Goal: Task Accomplishment & Management: Use online tool/utility

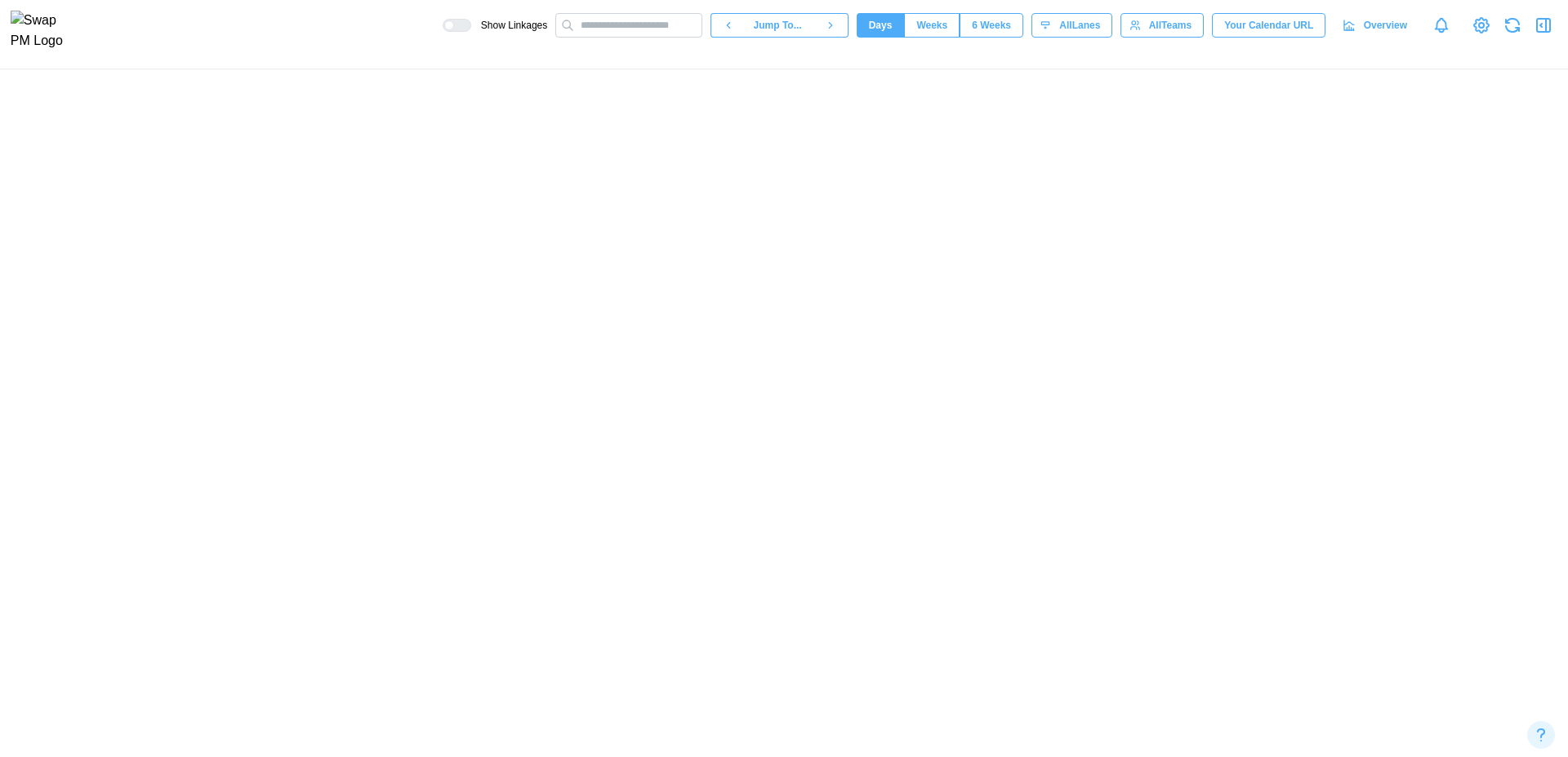
scroll to position [0, 66094]
click at [476, 428] on canvas at bounding box center [784, 413] width 1568 height 687
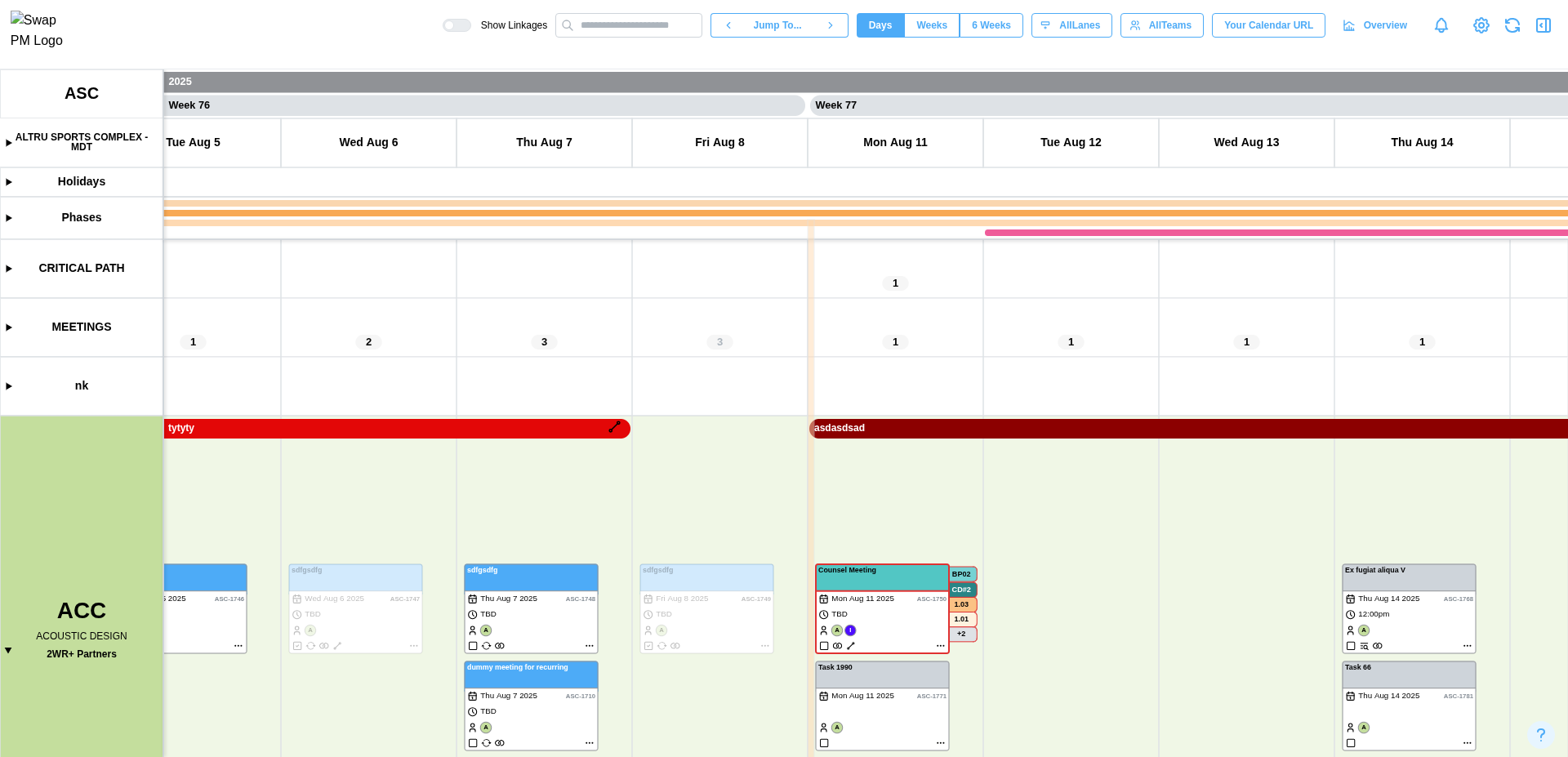
click at [480, 436] on canvas at bounding box center [784, 413] width 1568 height 687
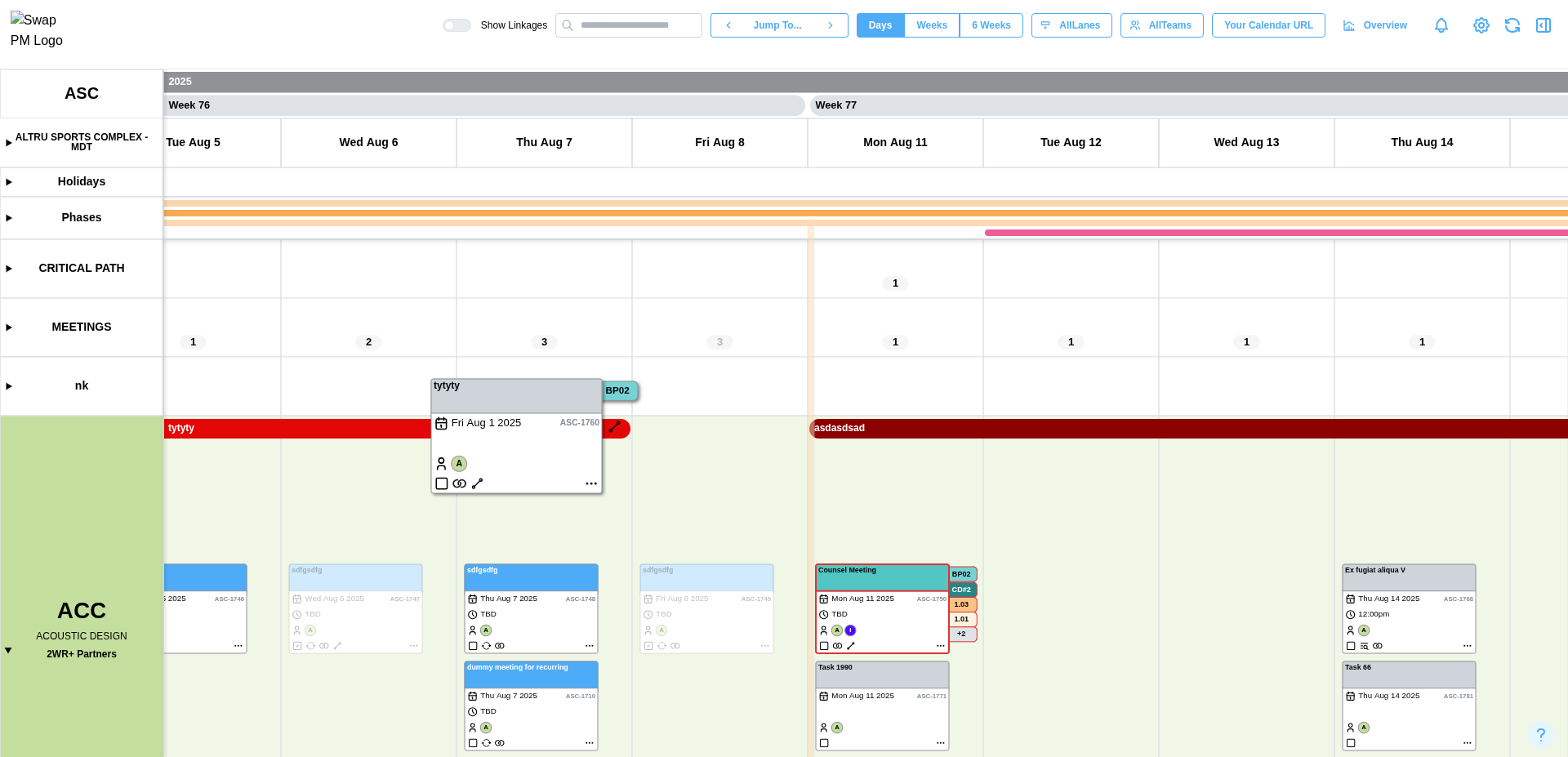
click at [306, 425] on canvas at bounding box center [784, 413] width 1568 height 687
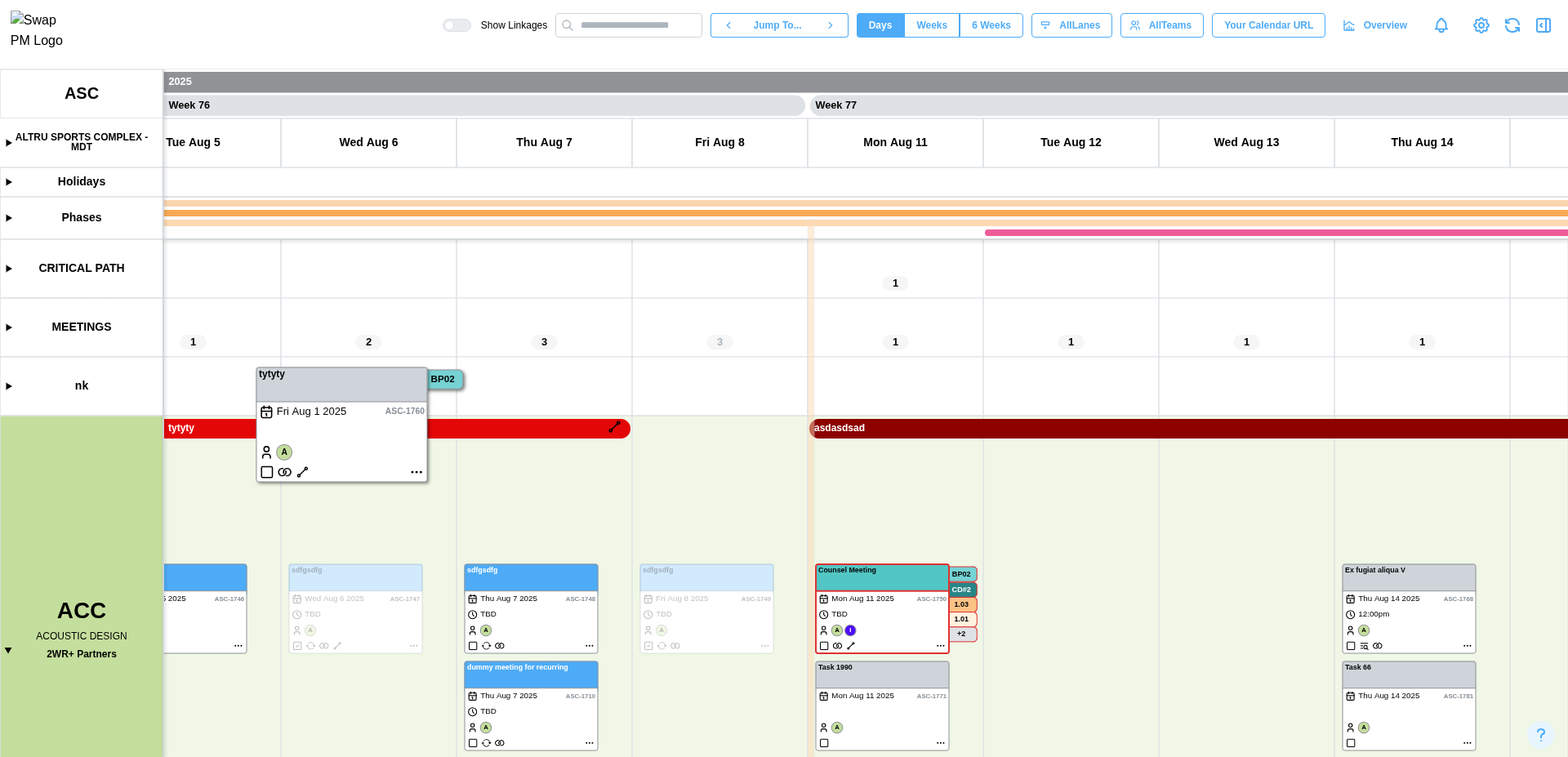
click at [451, 423] on canvas at bounding box center [784, 413] width 1568 height 687
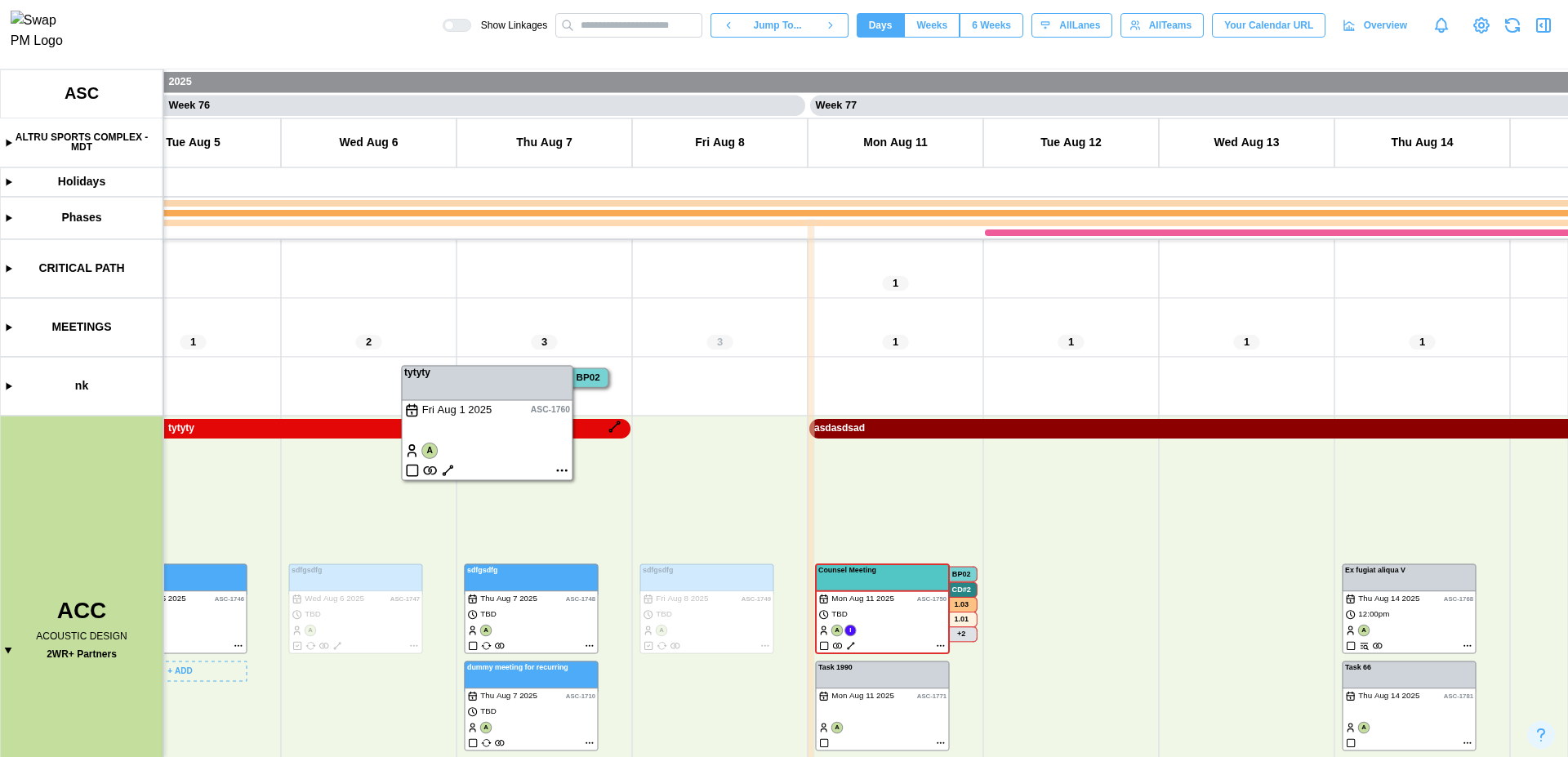
click at [238, 427] on canvas at bounding box center [784, 413] width 1568 height 687
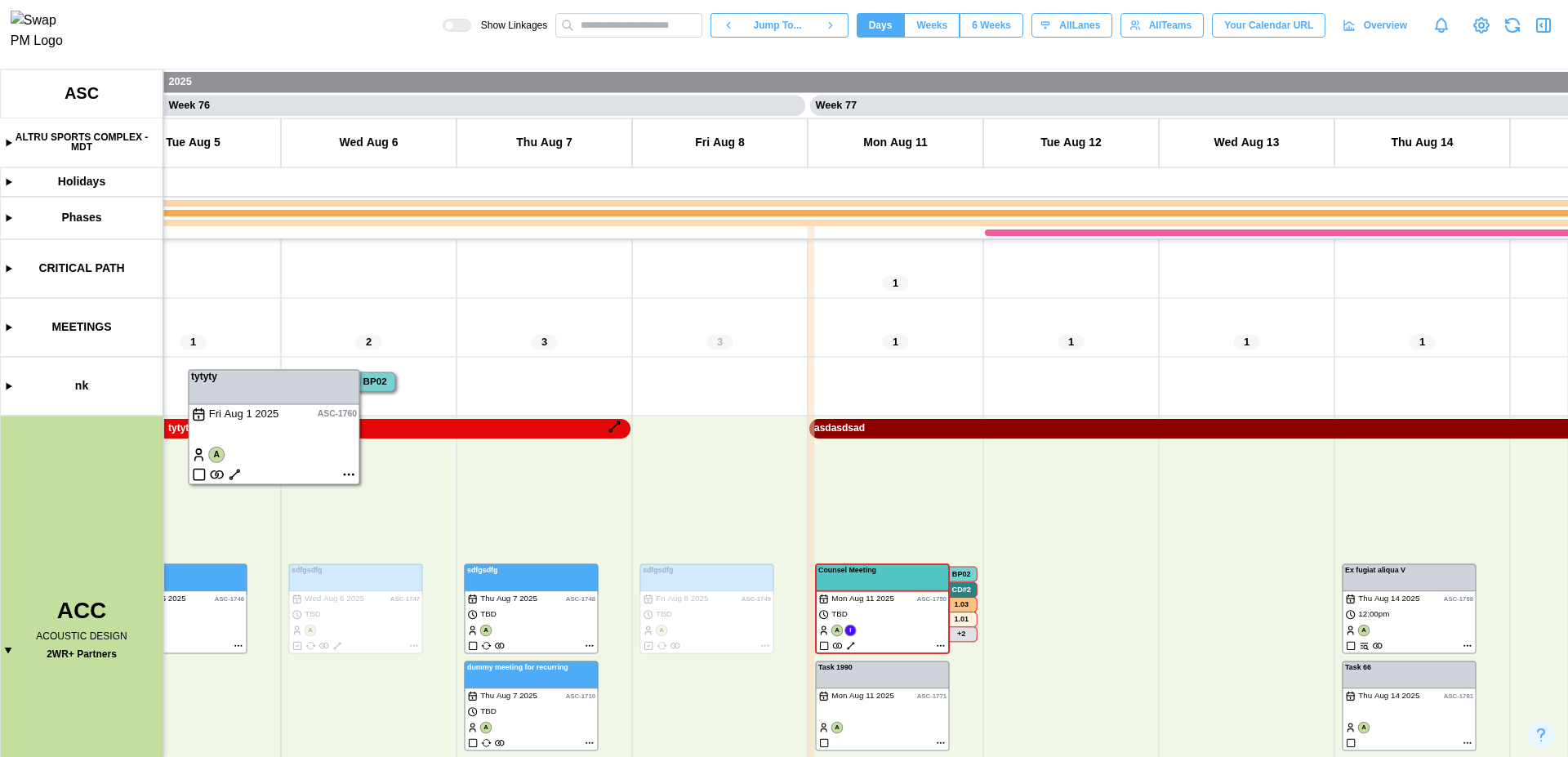
click at [353, 472] on canvas at bounding box center [784, 413] width 1568 height 687
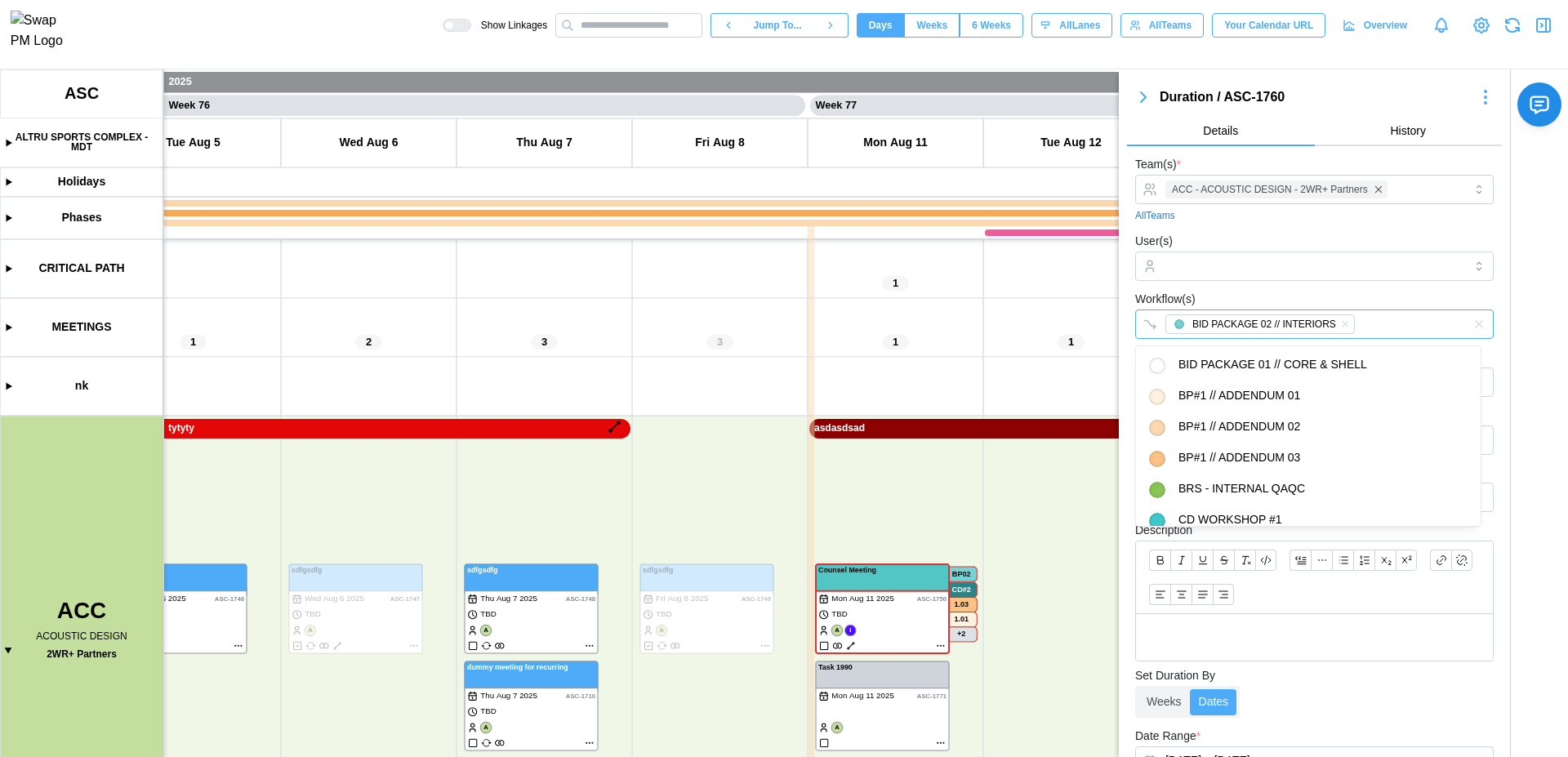
click at [1385, 326] on div "BID PACKAGE 02 // INTERIORS" at bounding box center [1297, 324] width 272 height 28
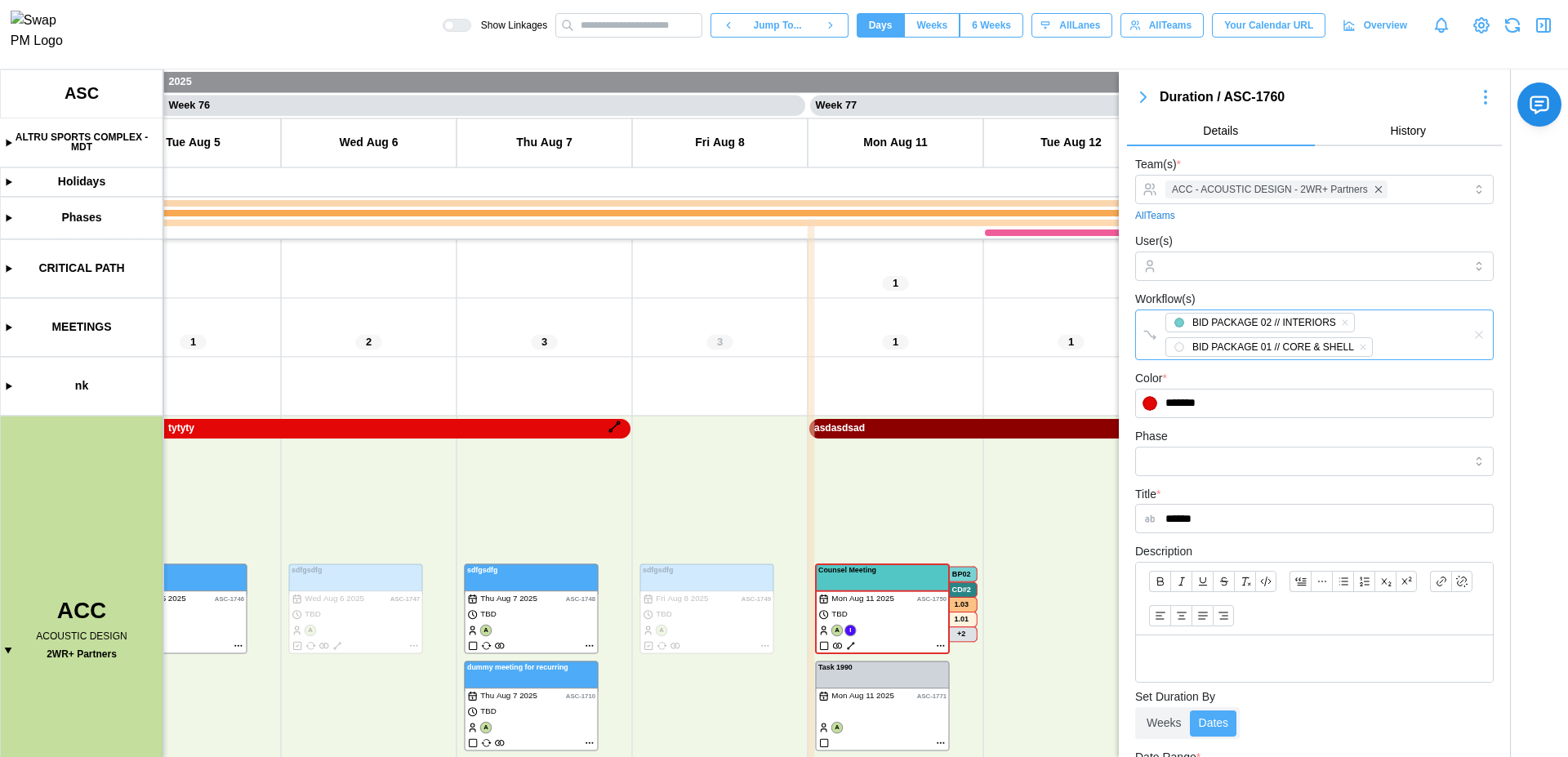
click at [1359, 371] on form "Team(s) * ACC - ACOUSTIC DESIGN - 2WR+ Partners All Teams User(s) Workflow(s) B…" at bounding box center [1315, 568] width 358 height 829
click at [1359, 371] on div "Color * *******" at bounding box center [1315, 393] width 358 height 50
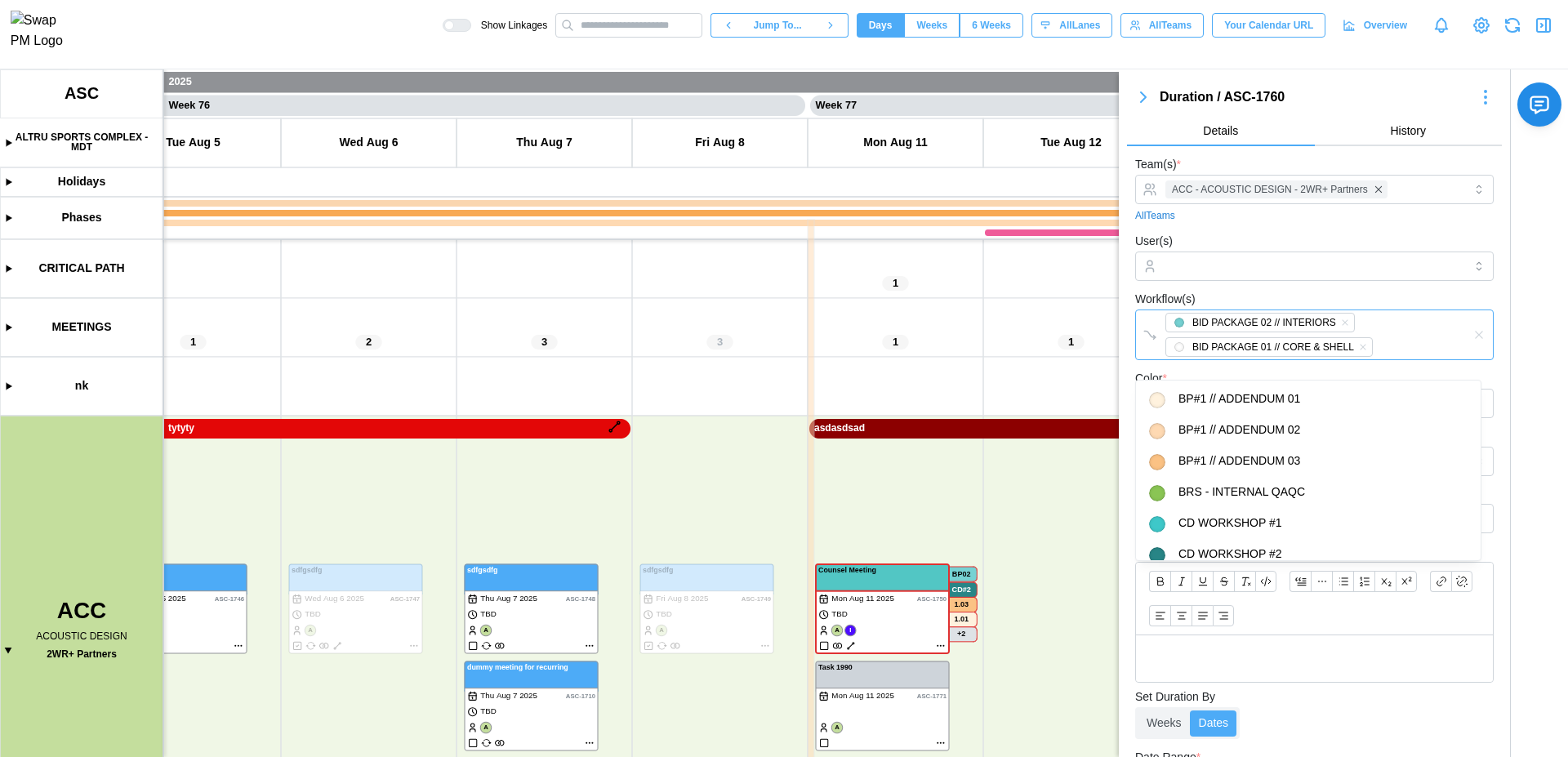
click at [1388, 345] on div "BID PACKAGE 02 // INTERIORS BID PACKAGE 01 // CORE & SHELL" at bounding box center [1297, 334] width 272 height 49
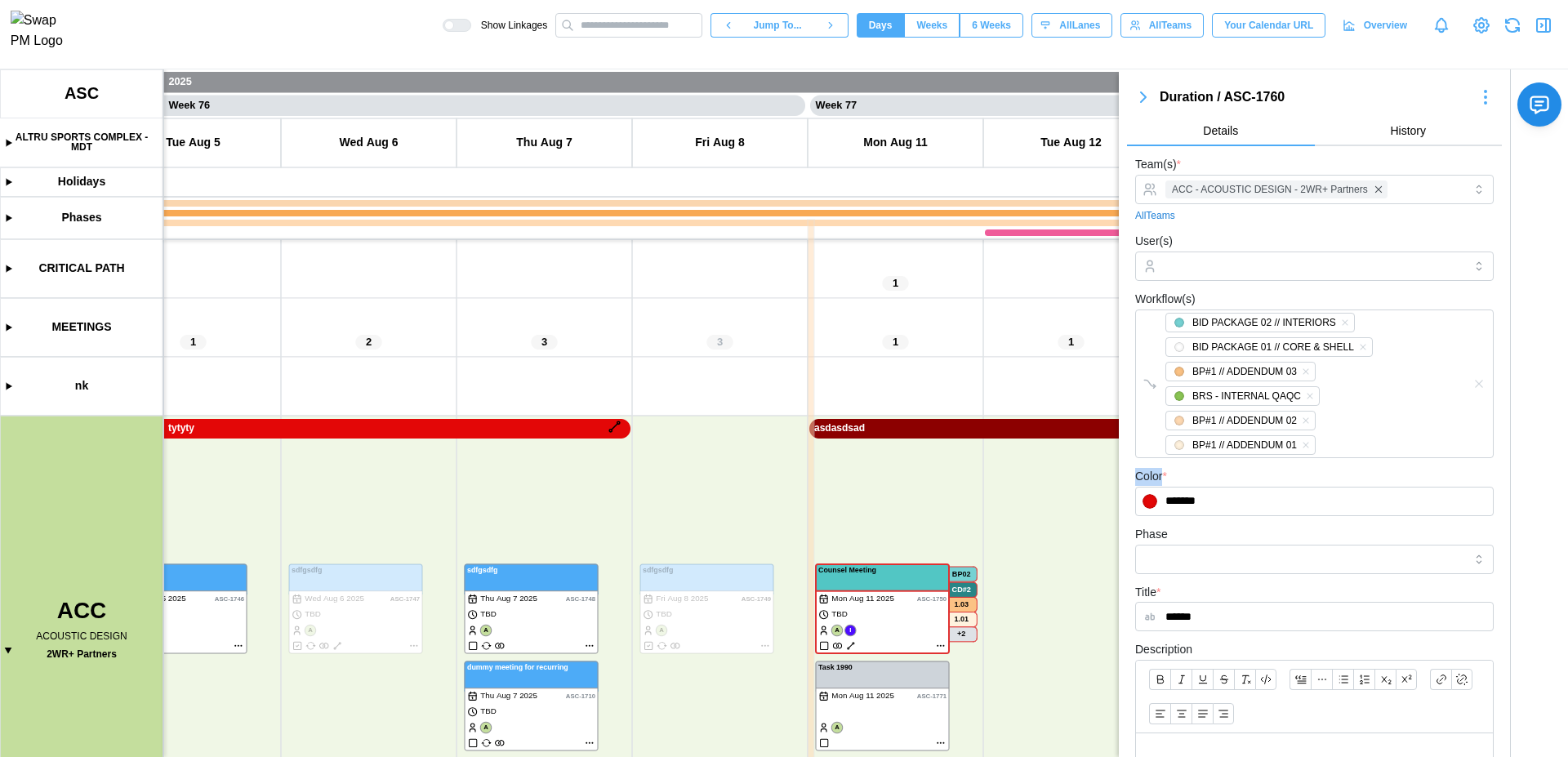
click at [1330, 460] on form "Team(s) * ACC - ACOUSTIC DESIGN - 2WR+ Partners All Teams User(s) Workflow(s) B…" at bounding box center [1315, 618] width 358 height 927
click at [1335, 467] on div "Color * *******" at bounding box center [1315, 491] width 358 height 50
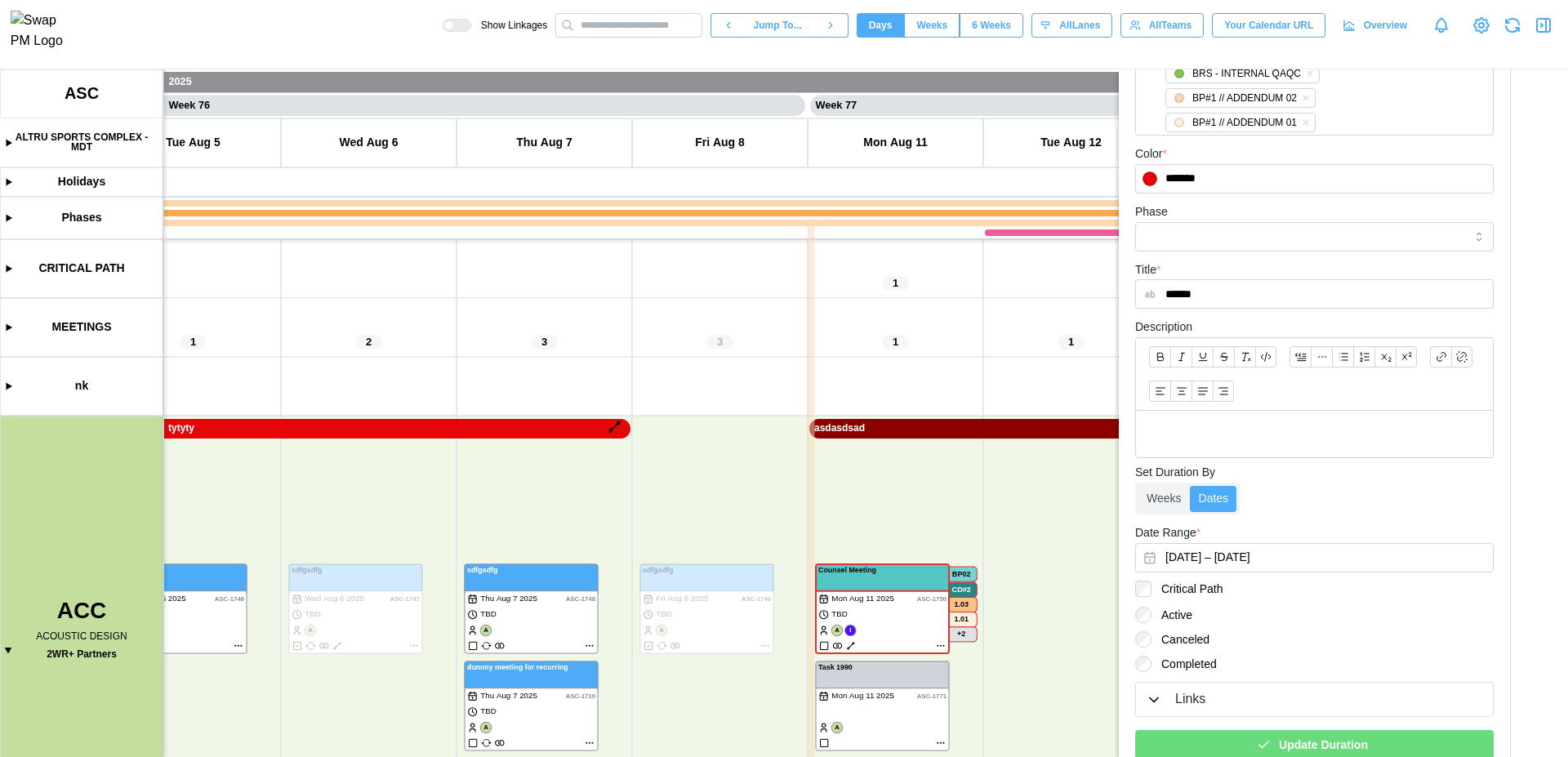
scroll to position [384, 0]
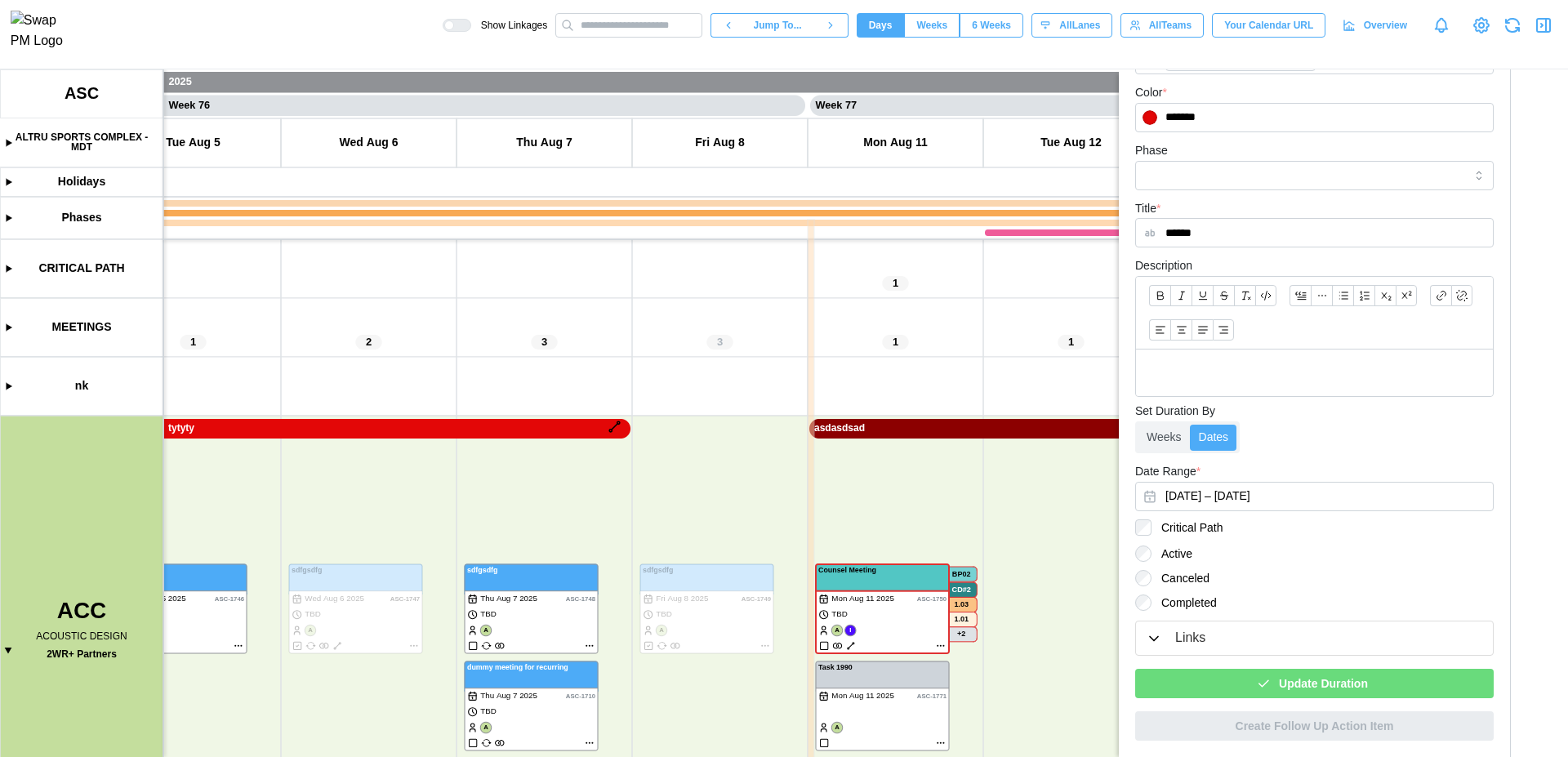
click at [1338, 680] on span "Update Duration" at bounding box center [1323, 683] width 89 height 28
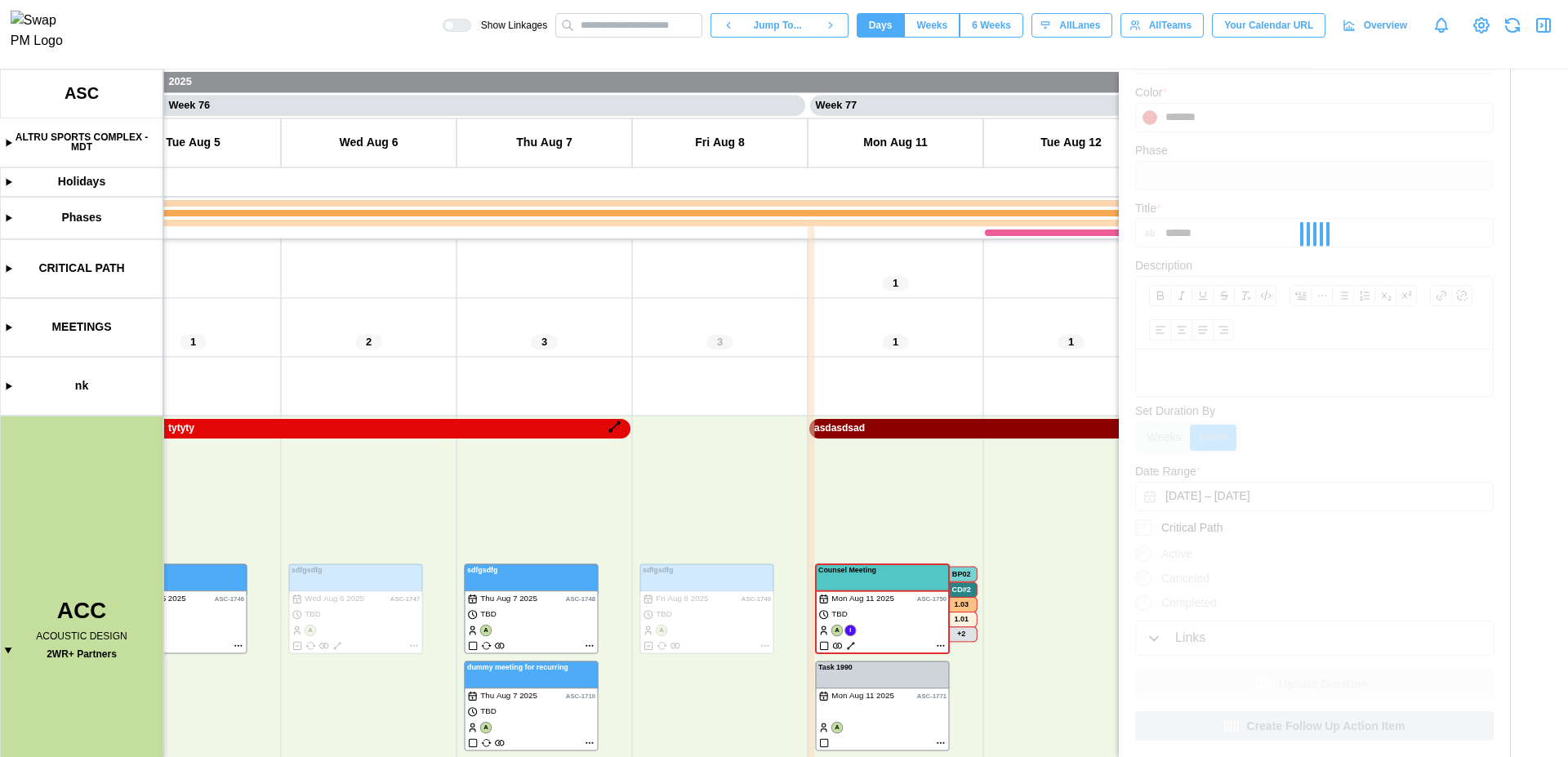
scroll to position [0, 0]
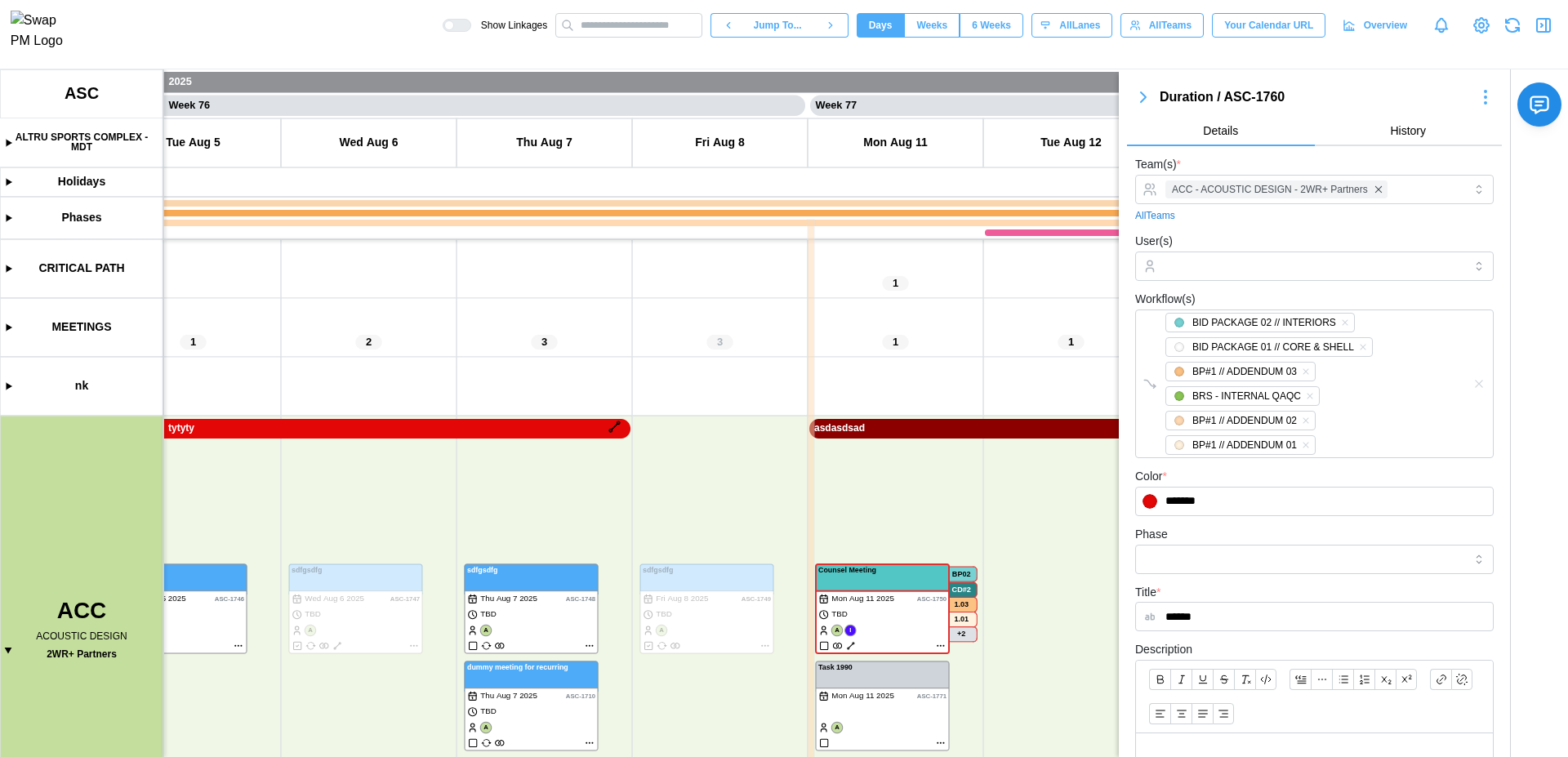
click at [1149, 90] on icon "button" at bounding box center [1143, 97] width 20 height 20
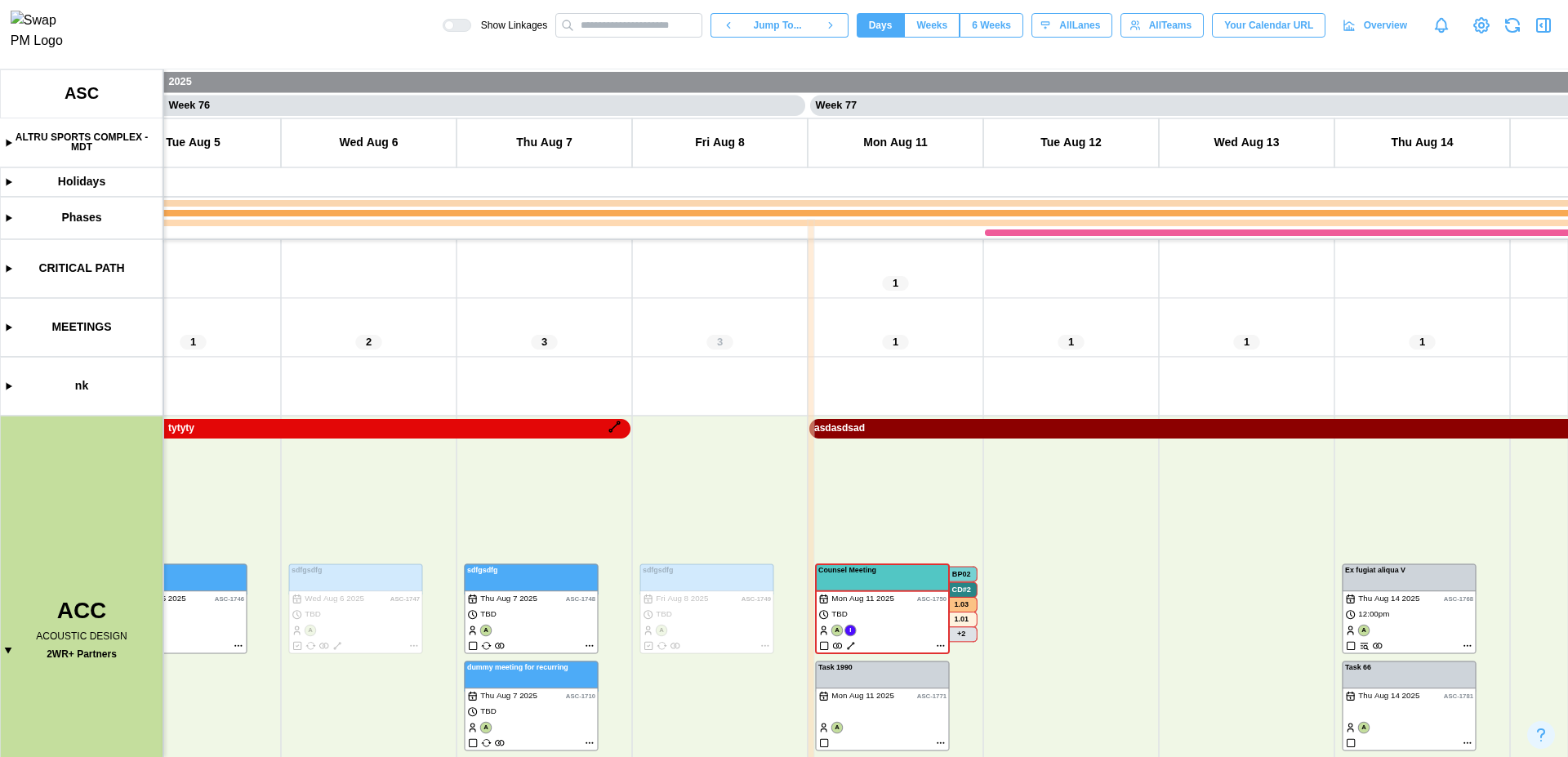
click at [502, 427] on canvas at bounding box center [784, 413] width 1568 height 687
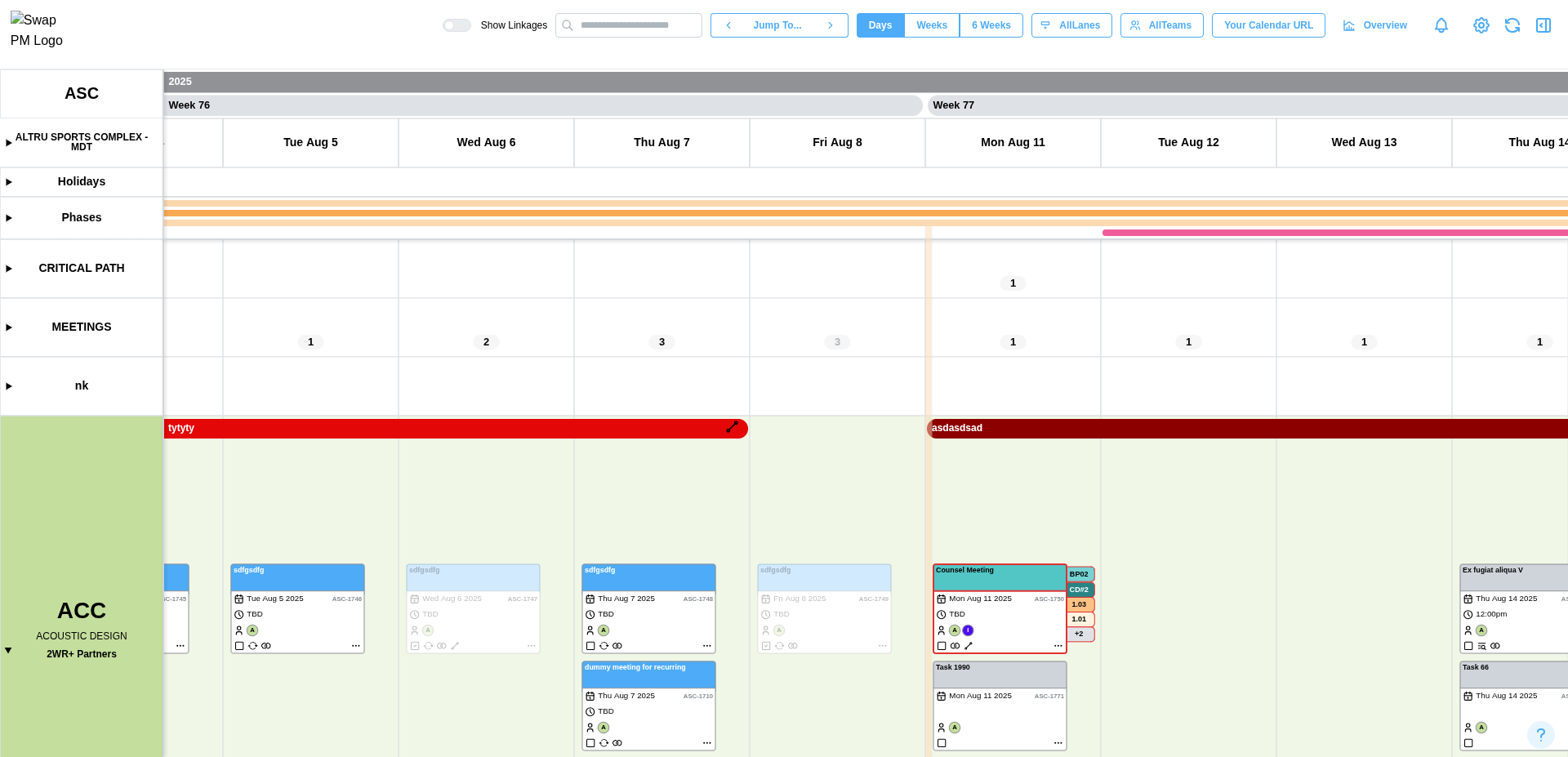
scroll to position [0, 65786]
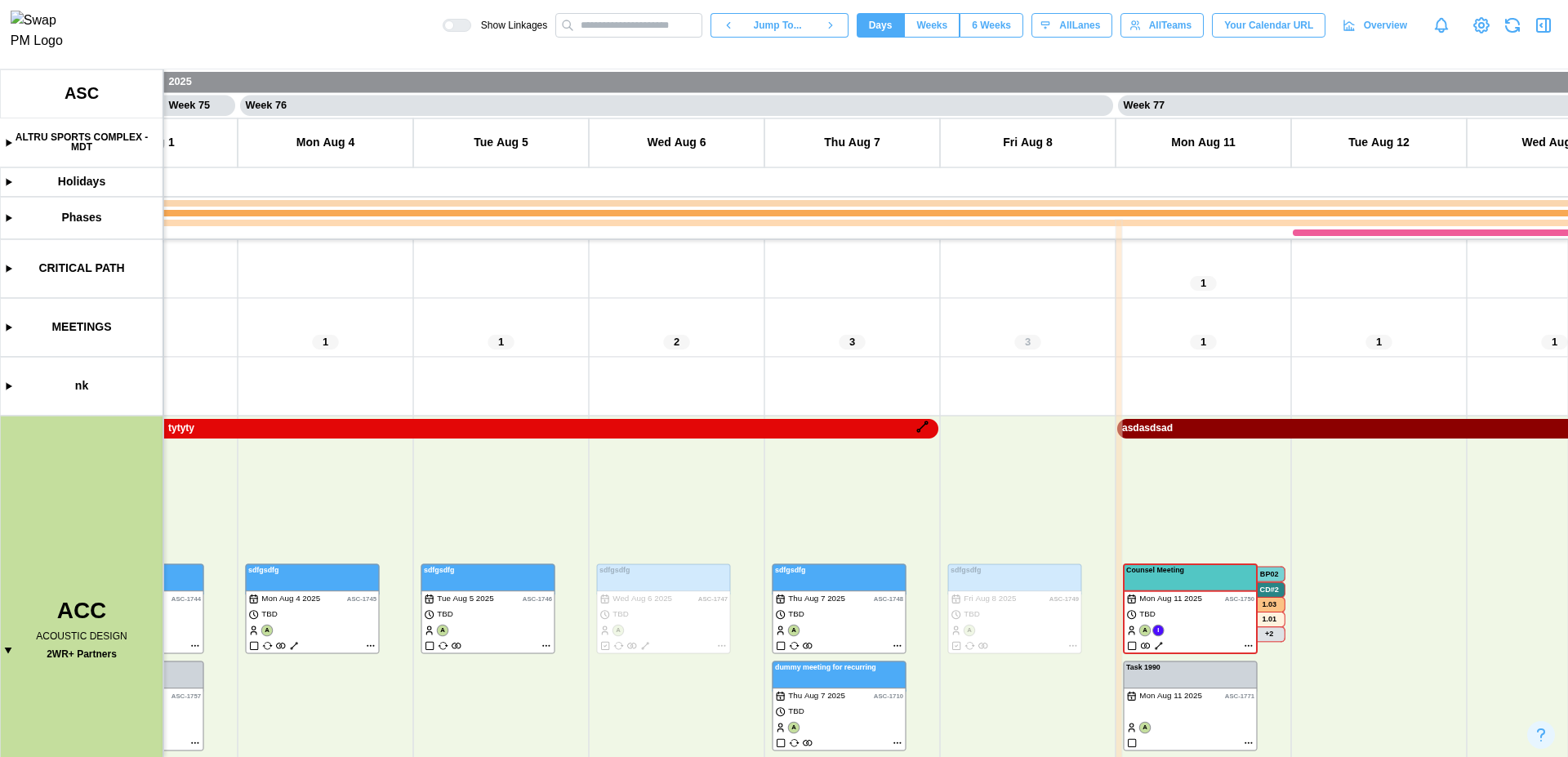
click at [3, 394] on canvas at bounding box center [784, 413] width 1568 height 687
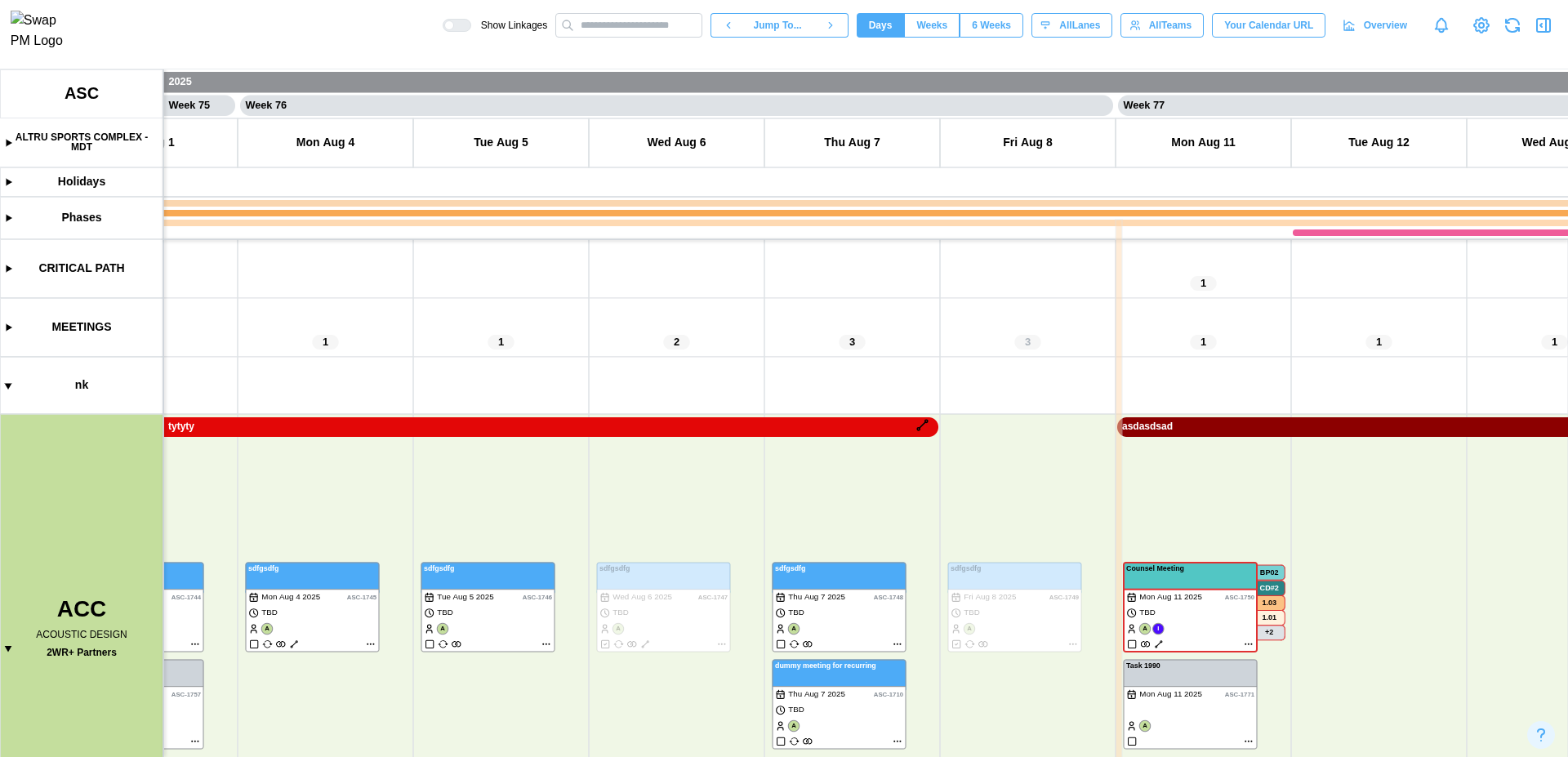
click at [7, 387] on canvas at bounding box center [784, 413] width 1568 height 687
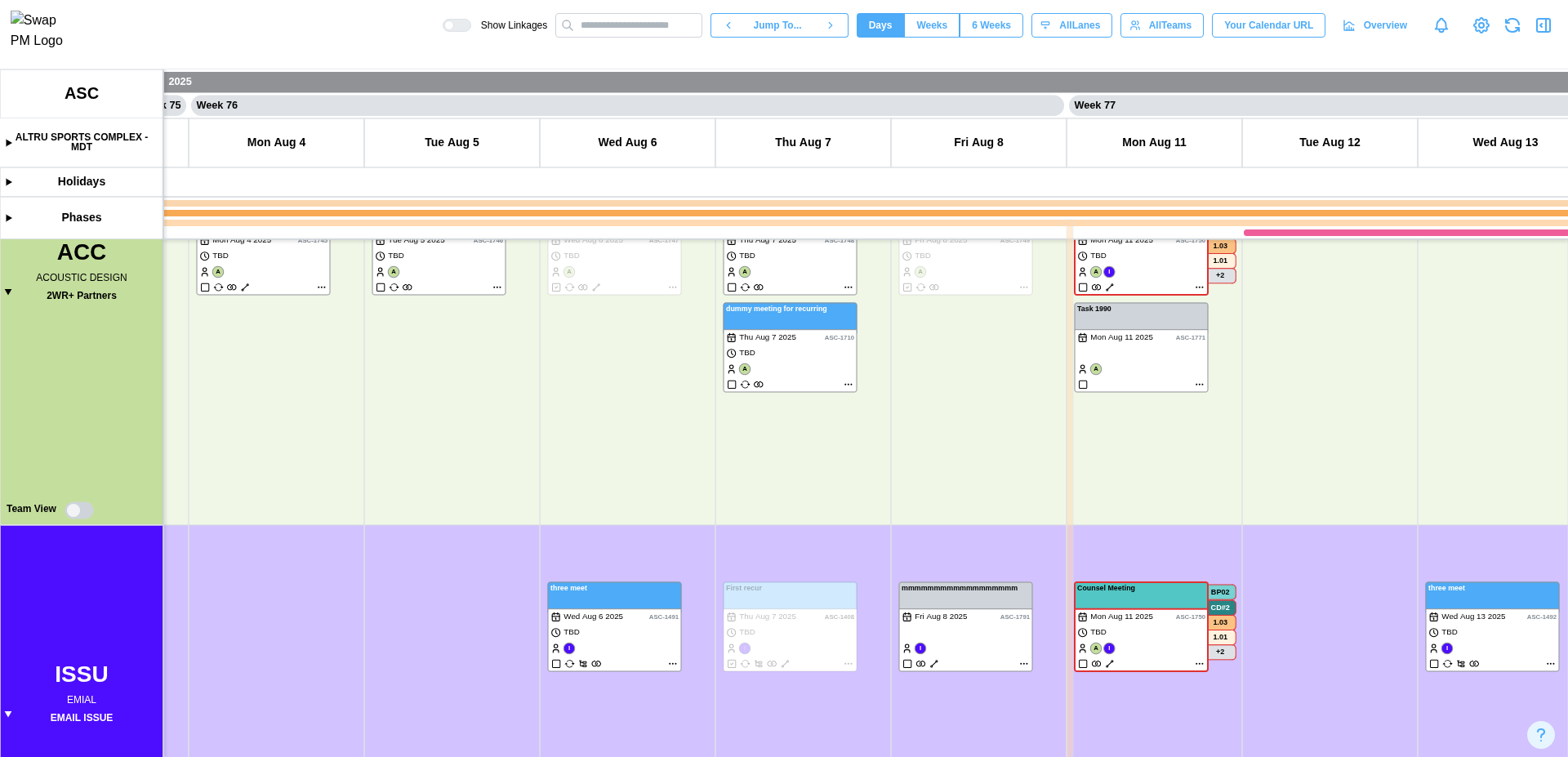
scroll to position [926, 0]
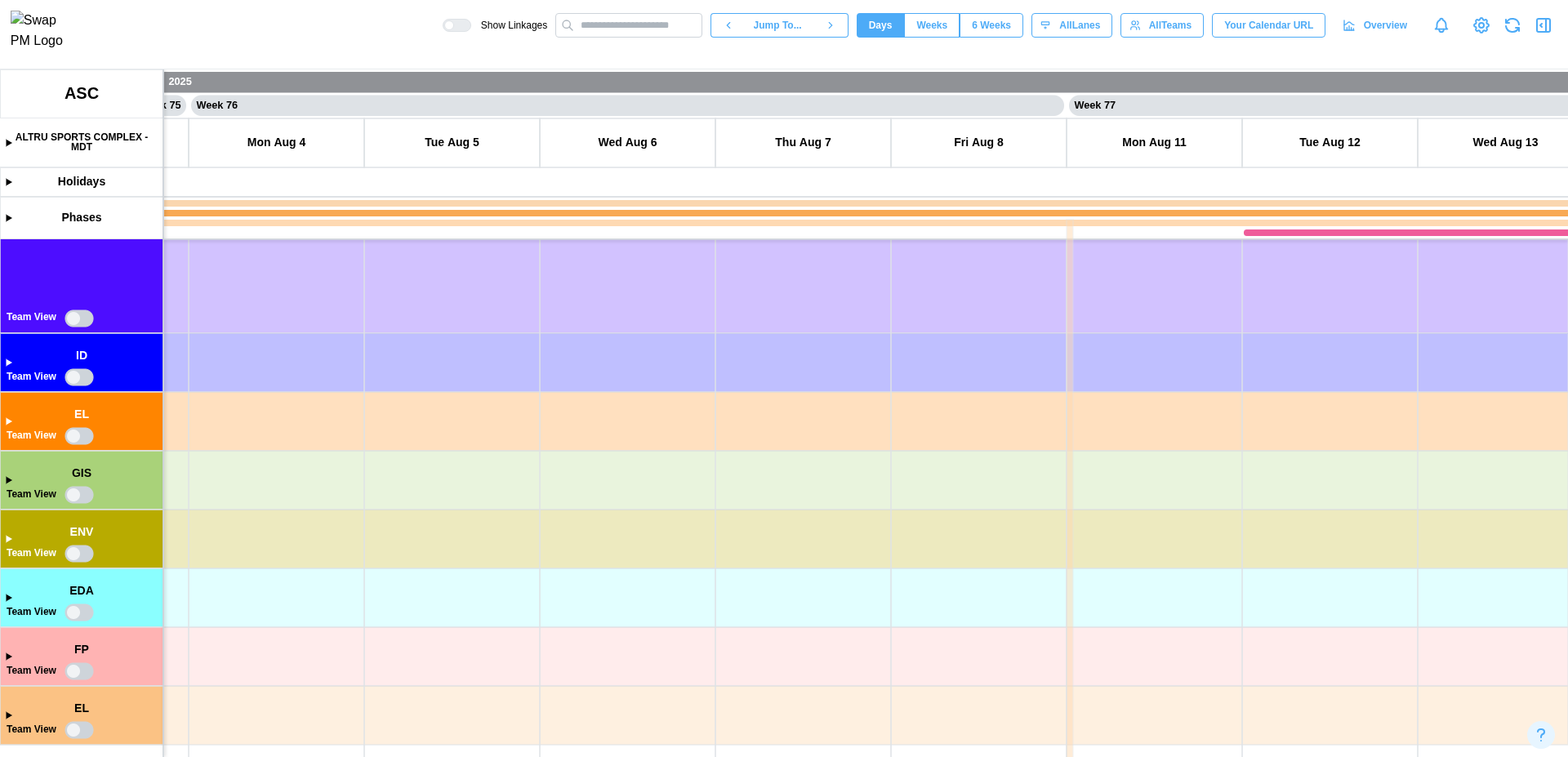
click at [5, 367] on canvas at bounding box center [784, 413] width 1568 height 687
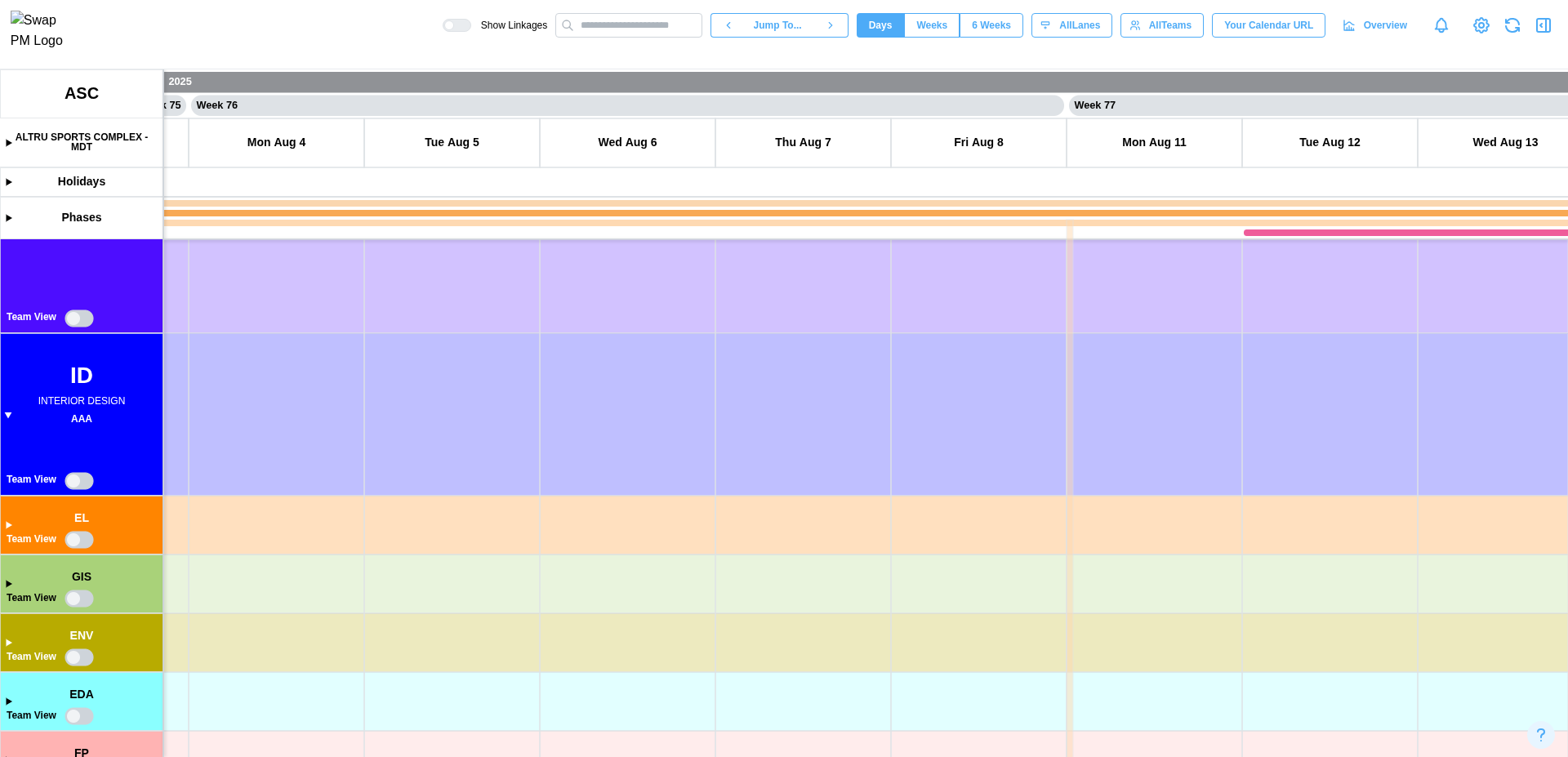
click at [9, 420] on canvas at bounding box center [784, 413] width 1568 height 687
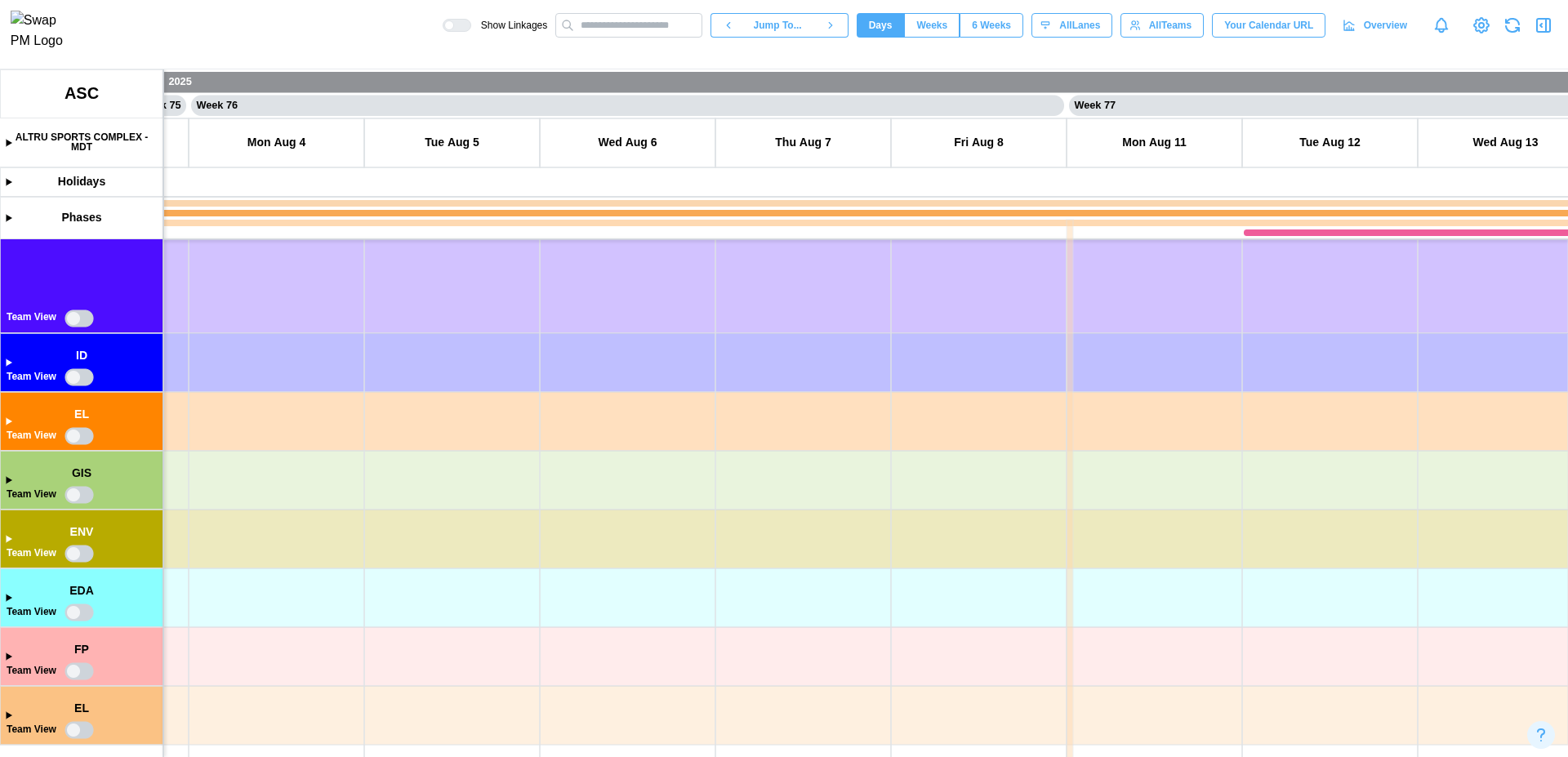
click at [8, 481] on canvas at bounding box center [784, 413] width 1568 height 687
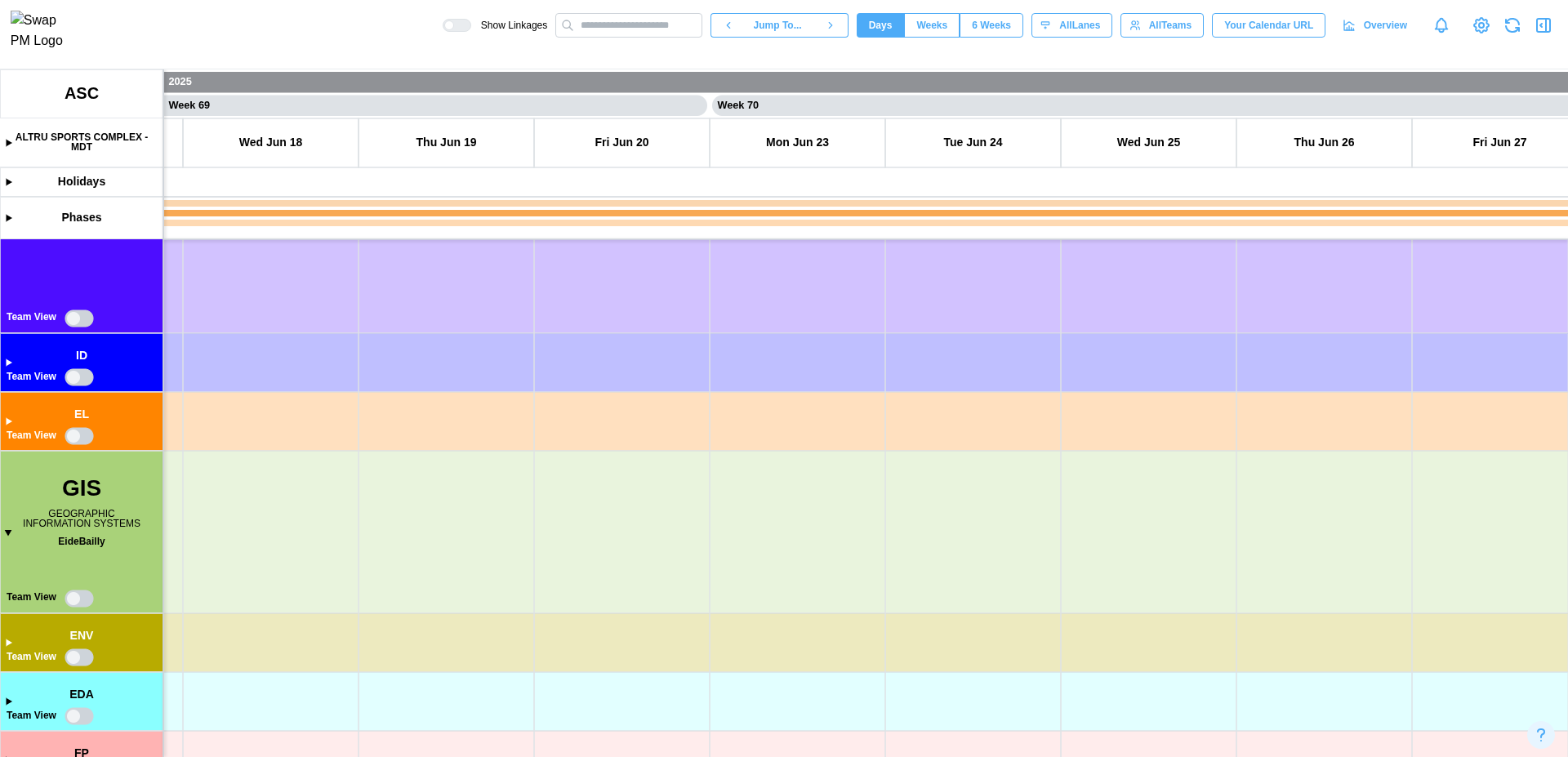
scroll to position [1030, 0]
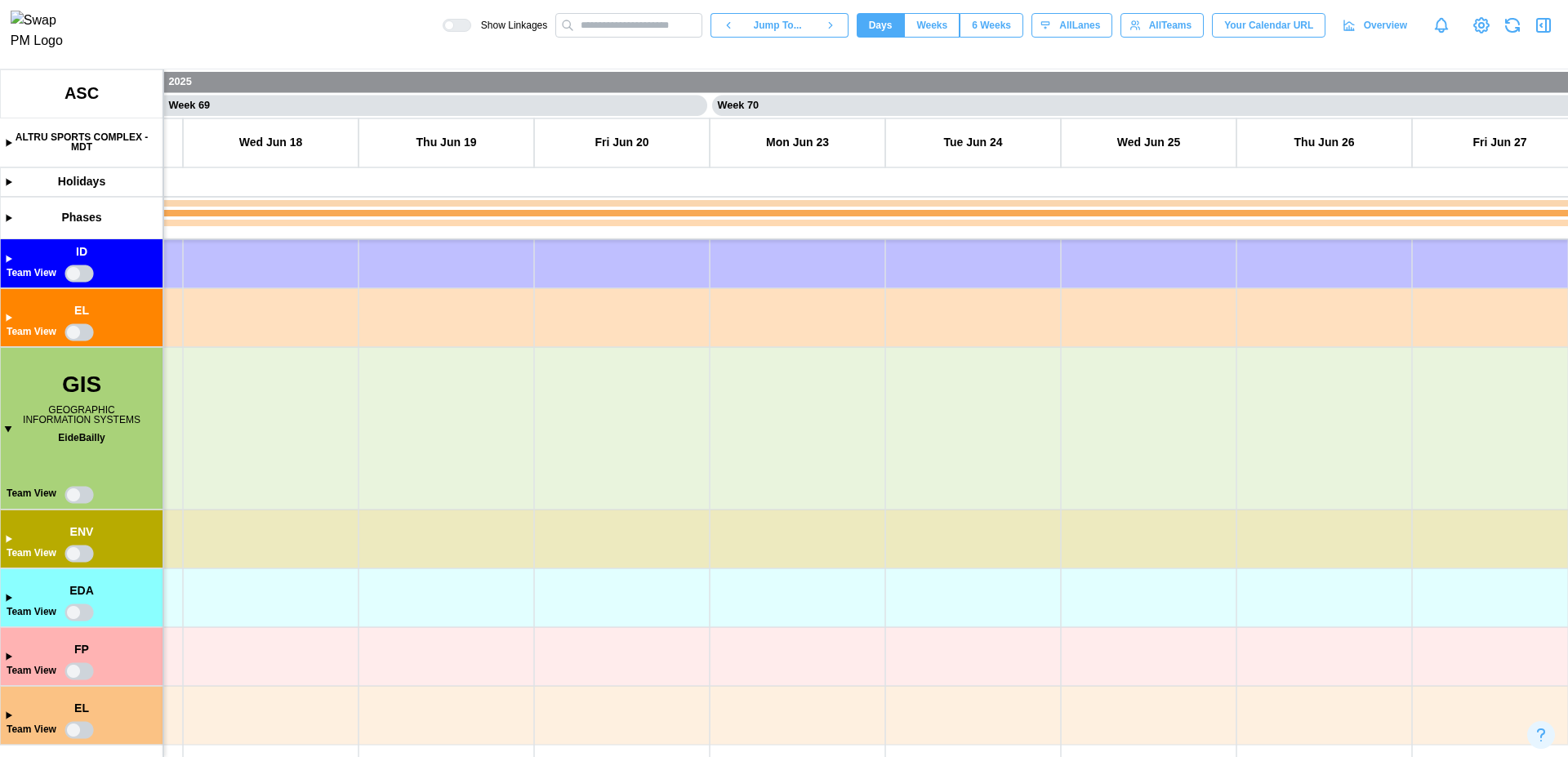
click at [7, 716] on canvas at bounding box center [784, 413] width 1568 height 687
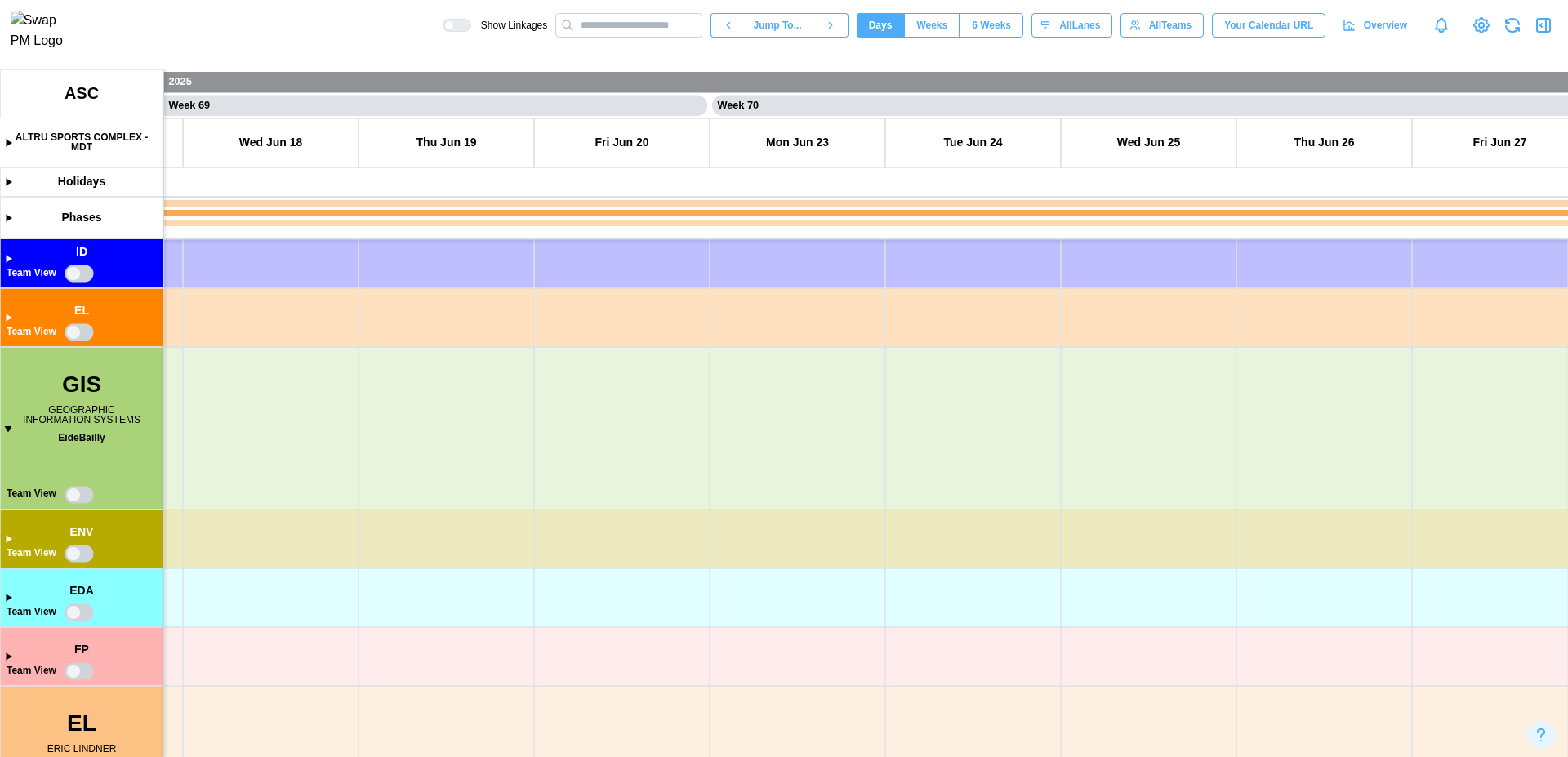
scroll to position [1134, 0]
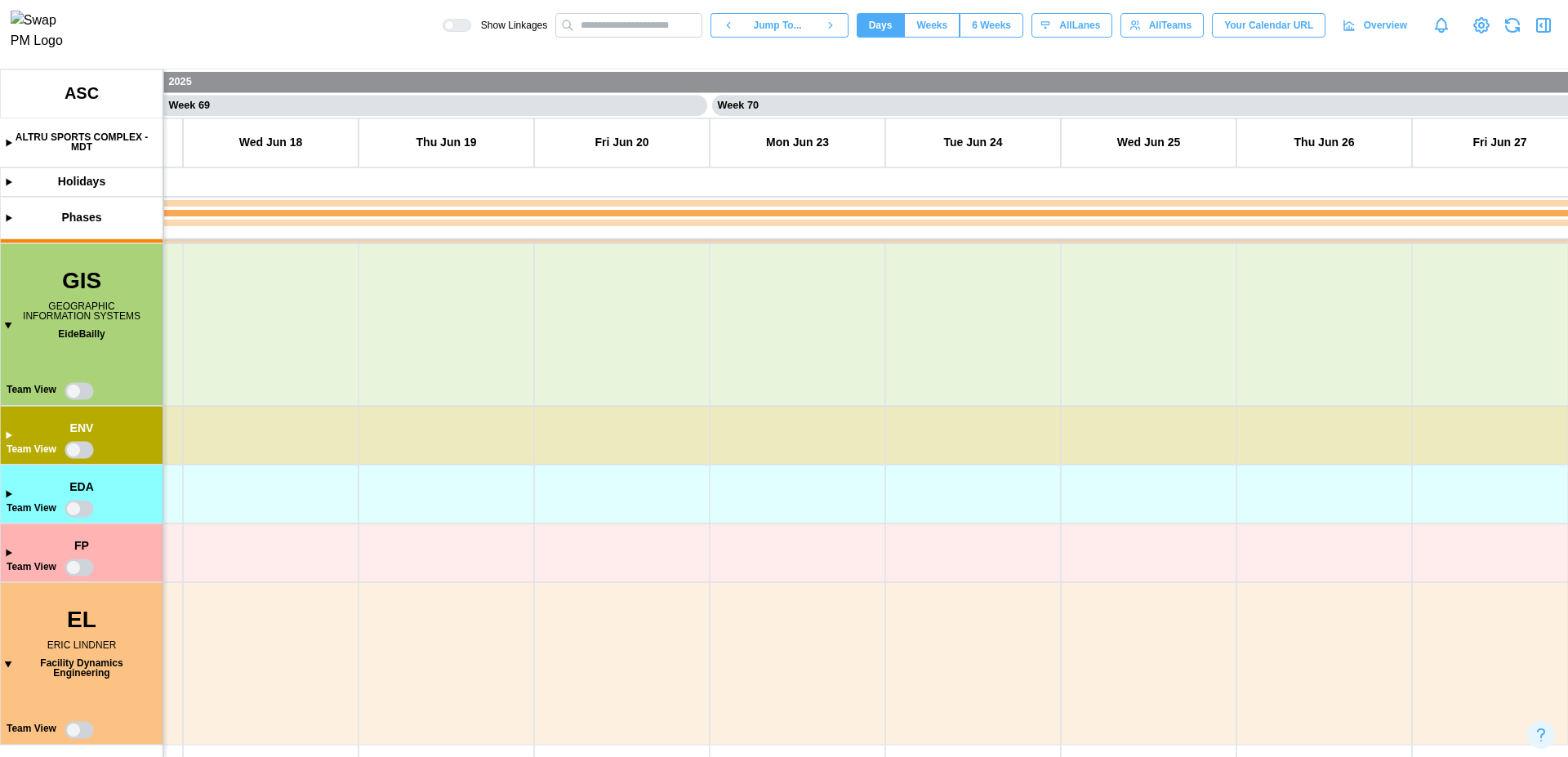
click at [7, 667] on canvas at bounding box center [784, 413] width 1568 height 687
